Goal: Register for event/course

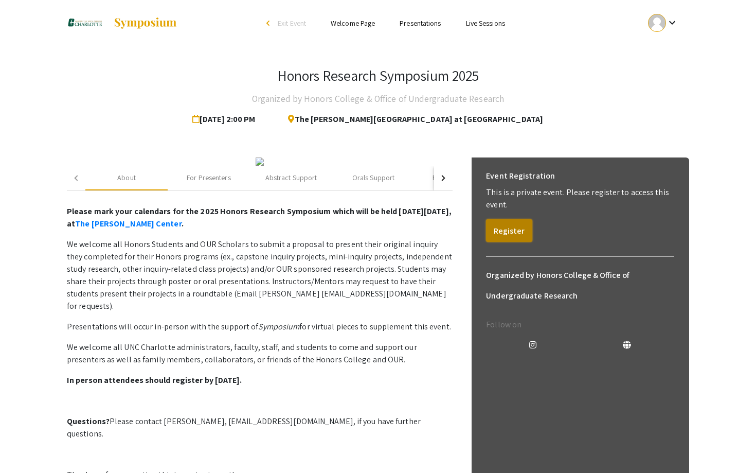
click at [507, 236] on button "Register" at bounding box center [509, 230] width 46 height 23
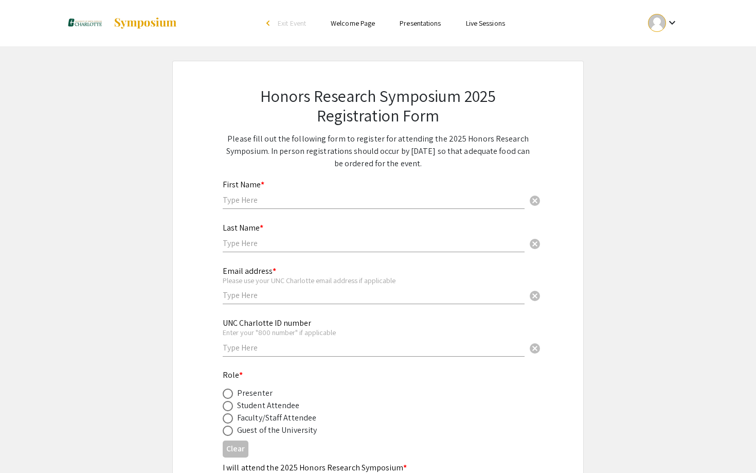
click at [353, 200] on input "text" at bounding box center [374, 199] width 302 height 11
type input "Jaleya"
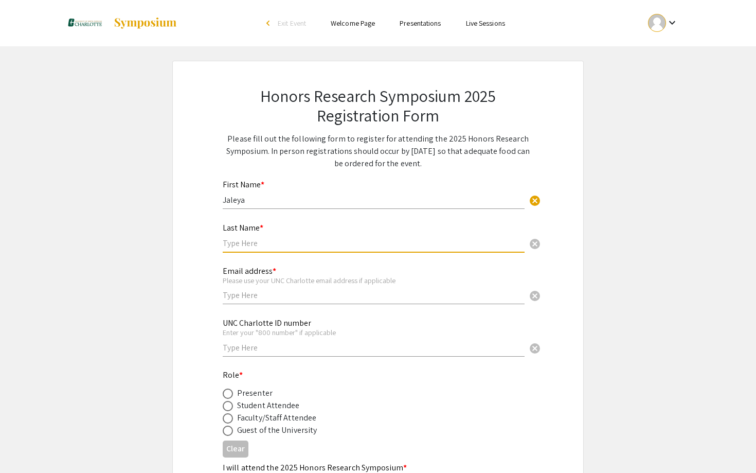
click at [356, 244] on input "text" at bounding box center [374, 243] width 302 height 11
type input "[PERSON_NAME]"
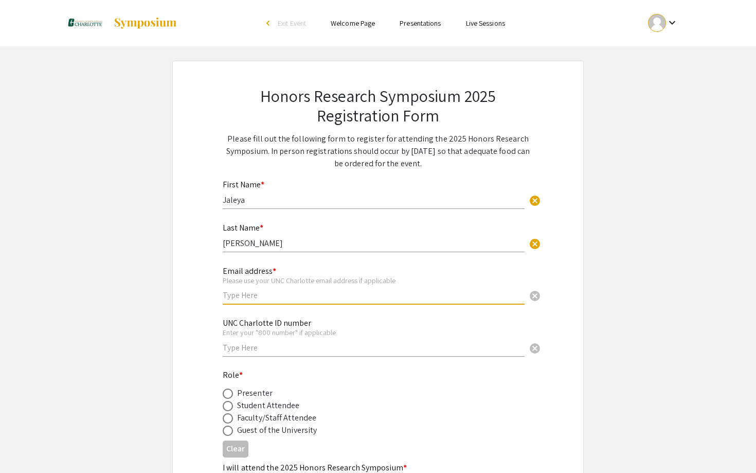
click at [351, 291] on input "text" at bounding box center [374, 294] width 302 height 11
type input "[EMAIL_ADDRESS][DOMAIN_NAME]"
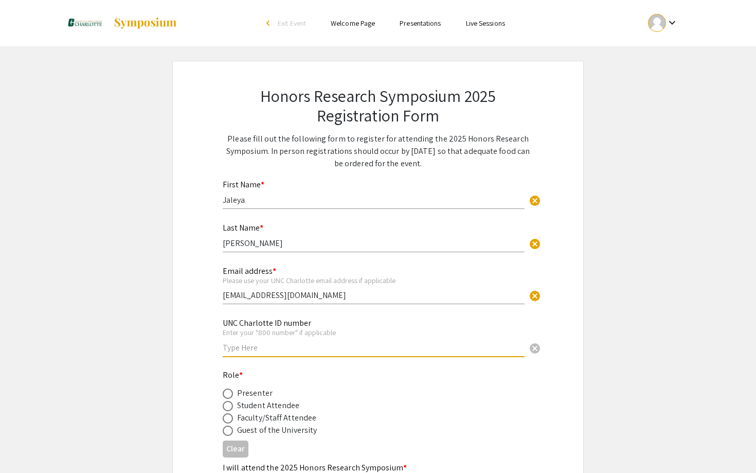
click at [314, 347] on input "text" at bounding box center [374, 347] width 302 height 11
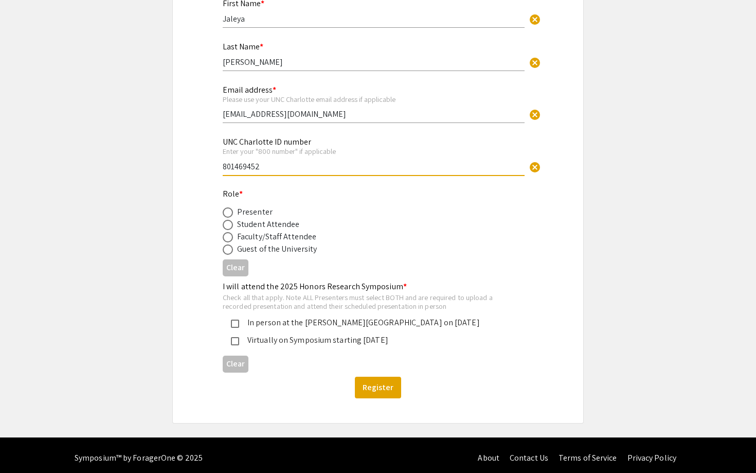
scroll to position [188, 0]
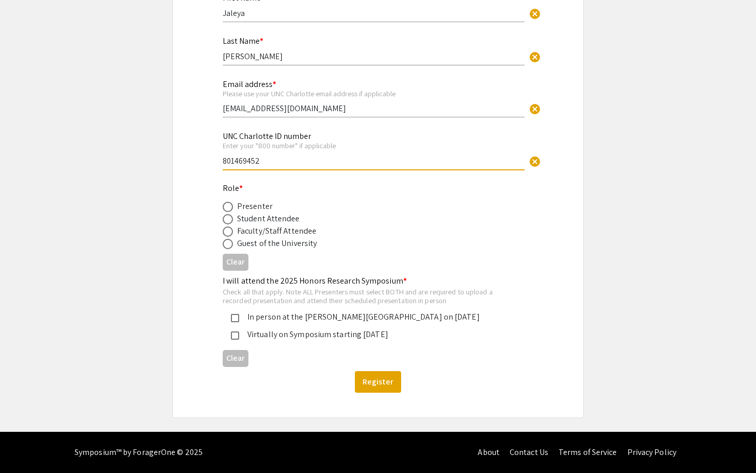
type input "801469452"
click at [227, 220] on span at bounding box center [228, 219] width 10 height 10
click at [227, 220] on input "radio" at bounding box center [228, 219] width 10 height 10
radio input "true"
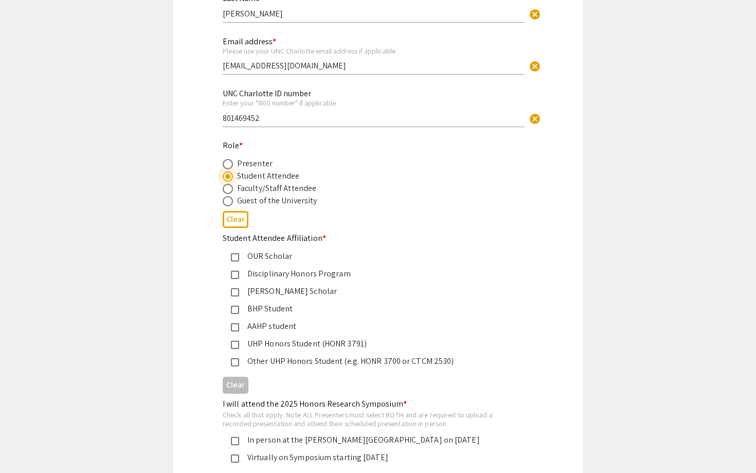
scroll to position [255, 0]
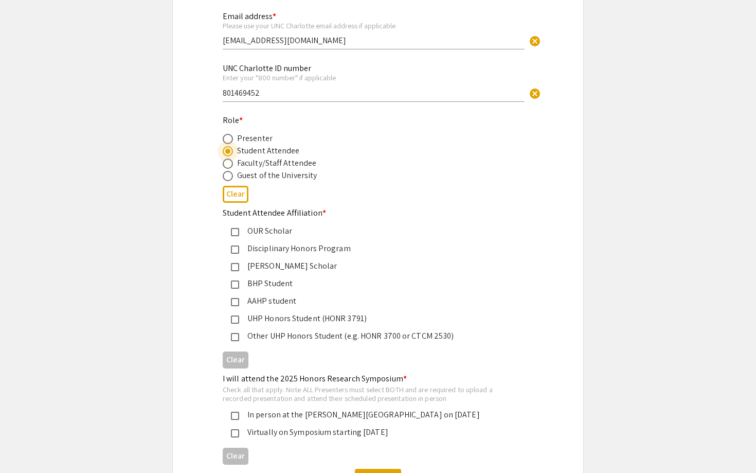
click at [331, 340] on div "Other UHP Honors Student (e.g. HONR 3700 or CTCM 2530)" at bounding box center [373, 336] width 269 height 12
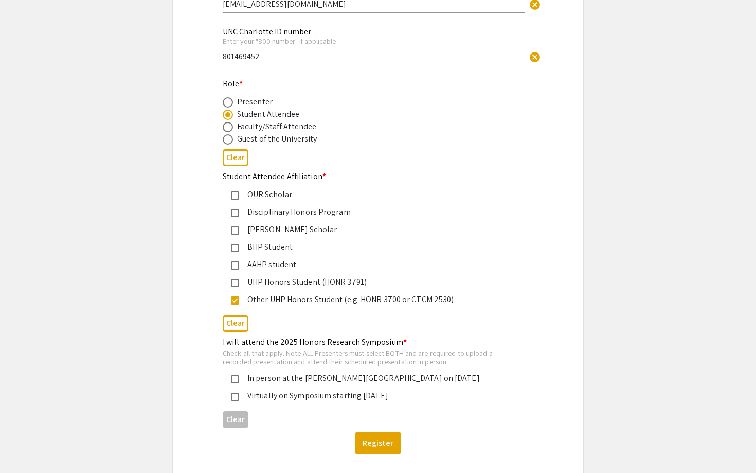
click at [300, 378] on div "In person at the [PERSON_NAME][GEOGRAPHIC_DATA] on [DATE]" at bounding box center [373, 378] width 269 height 12
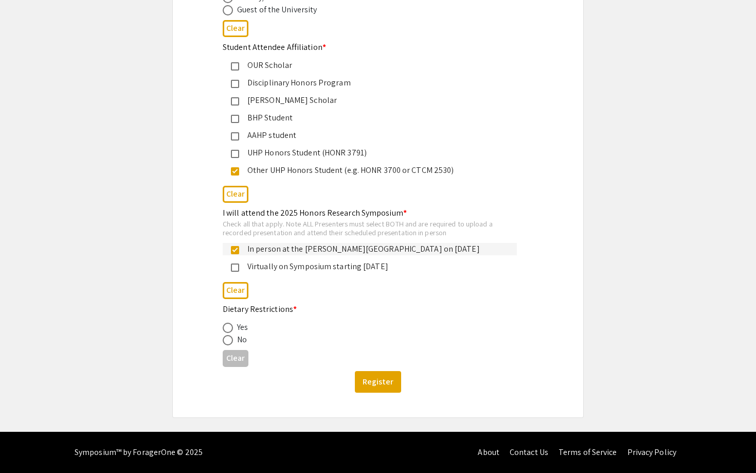
scroll to position [422, 0]
click at [230, 341] on span at bounding box center [228, 340] width 10 height 10
click at [230, 341] on input "radio" at bounding box center [228, 340] width 10 height 10
radio input "true"
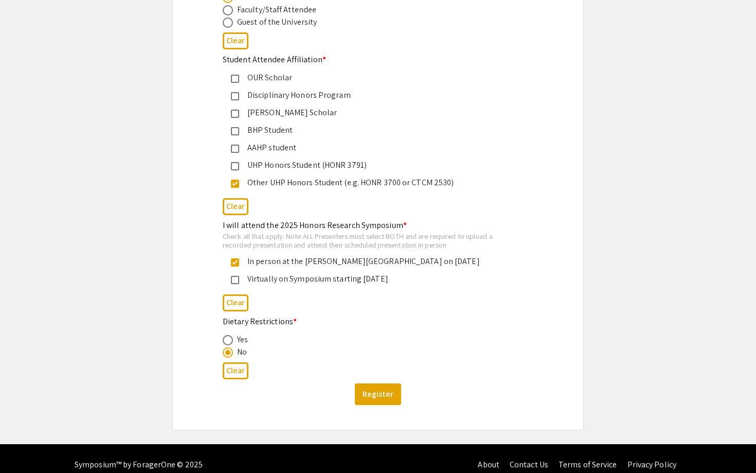
click at [444, 272] on mat-selection-list "In person at the [PERSON_NAME][GEOGRAPHIC_DATA] on [DATE] Virtually on Symposiu…" at bounding box center [370, 270] width 294 height 30
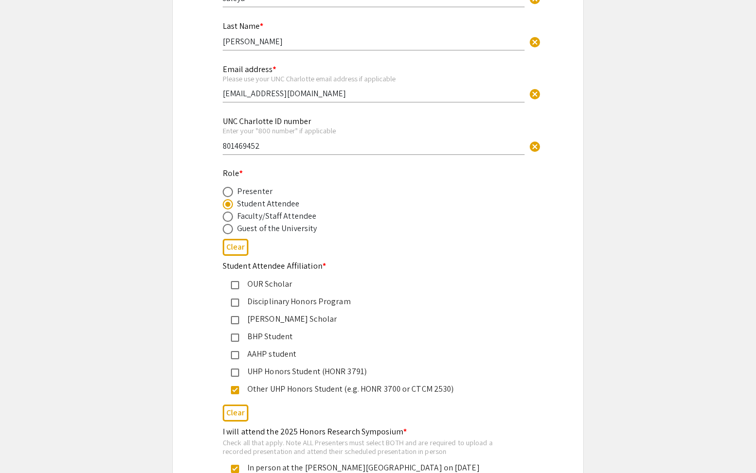
scroll to position [167, 0]
